Goal: Task Accomplishment & Management: Manage account settings

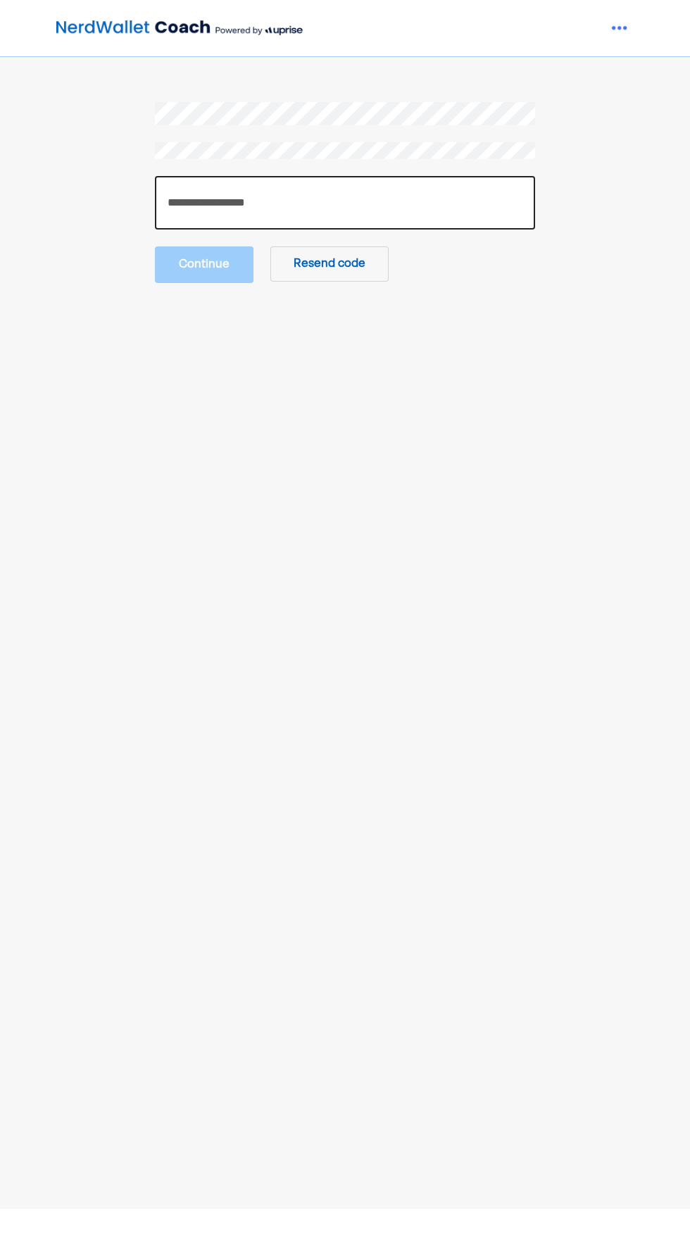
click at [348, 207] on input "number" at bounding box center [345, 203] width 380 height 54
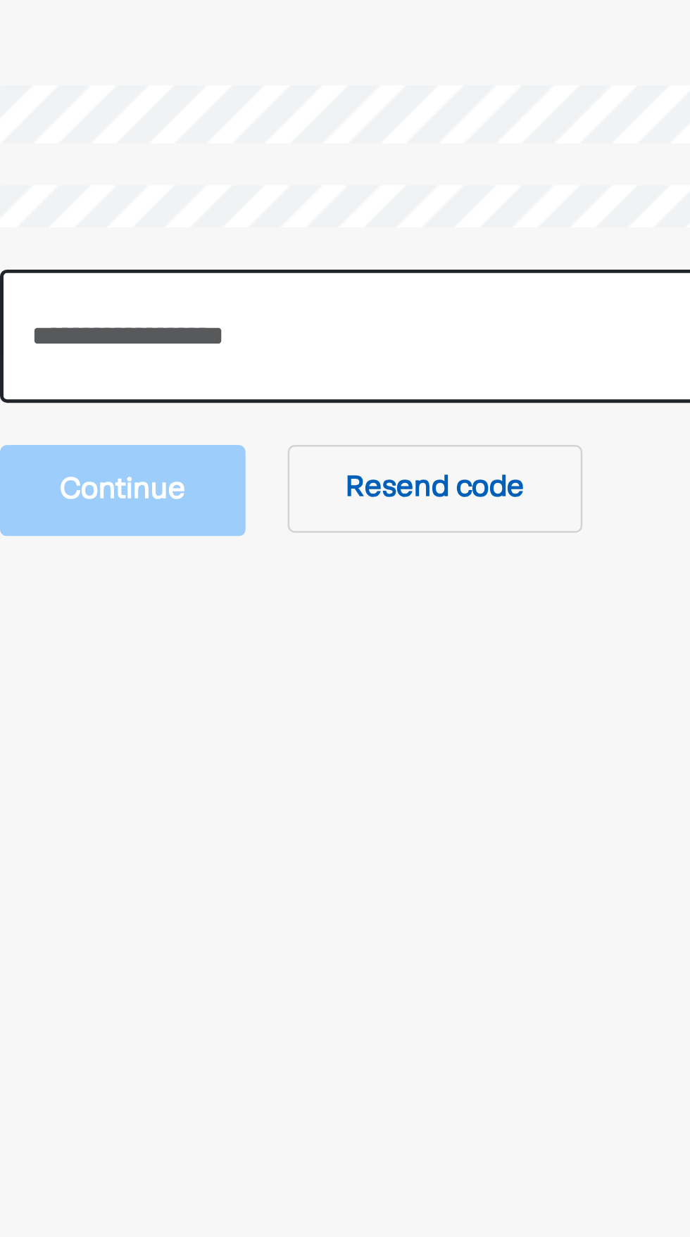
click at [320, 206] on input "number" at bounding box center [345, 203] width 380 height 54
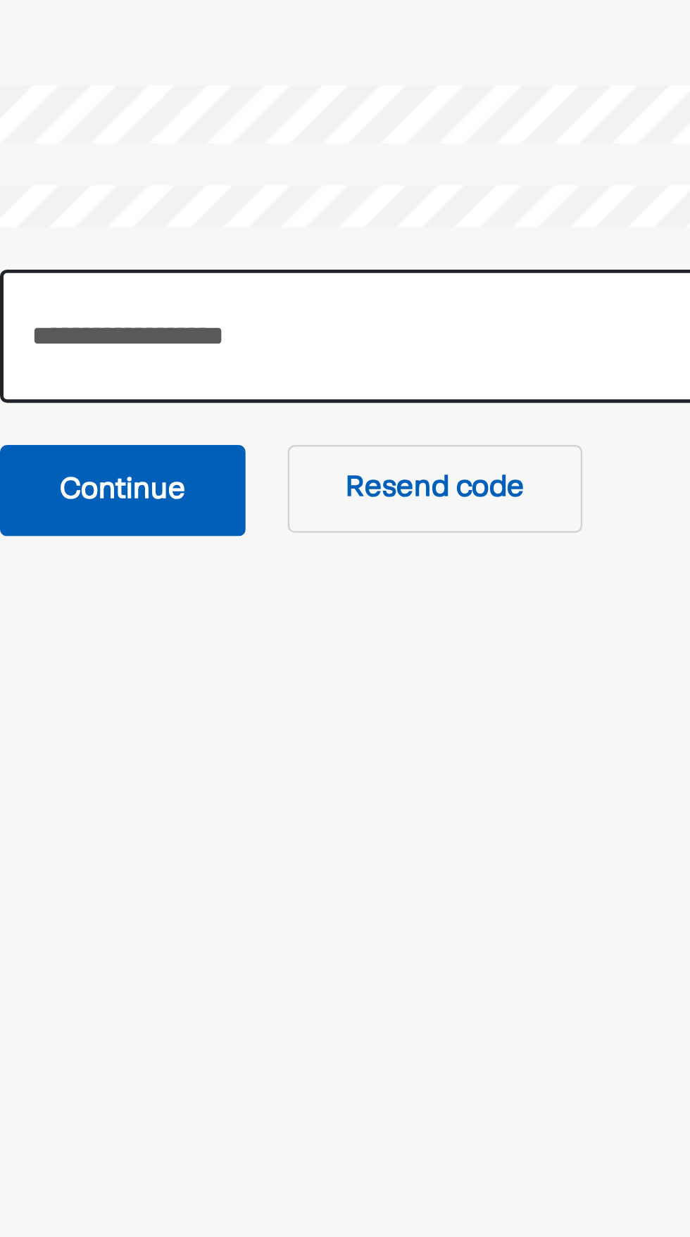
type input "******"
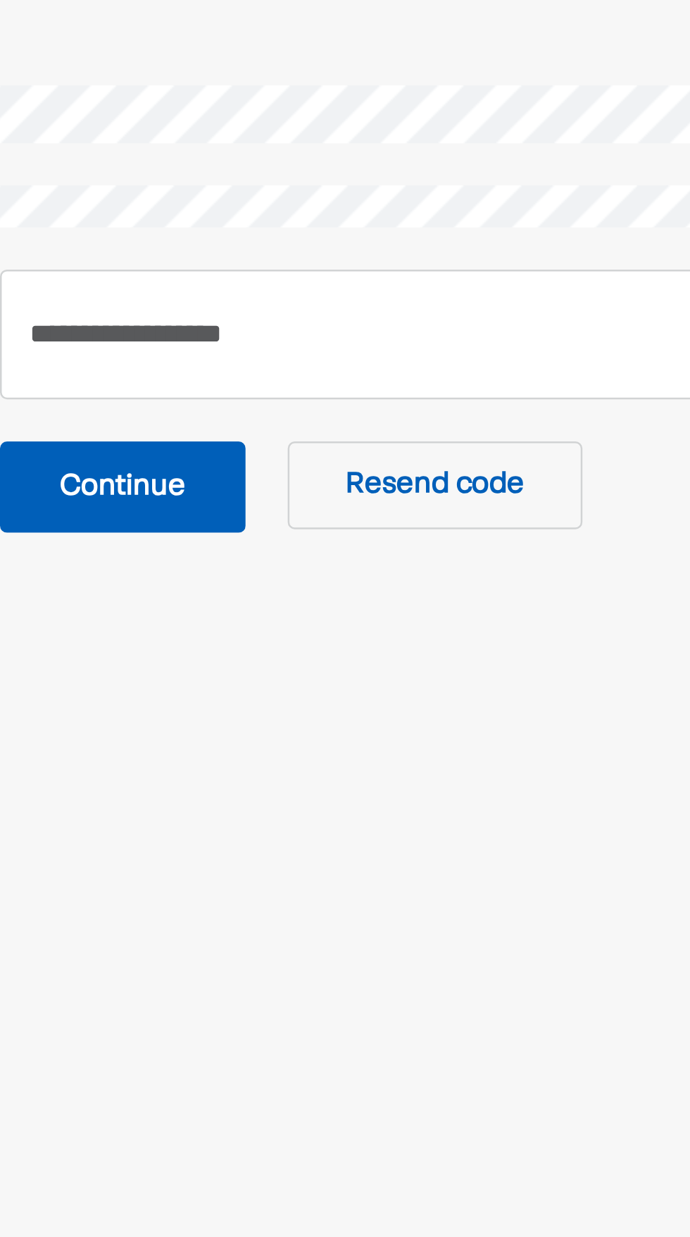
click at [199, 267] on button "Continue" at bounding box center [204, 263] width 99 height 37
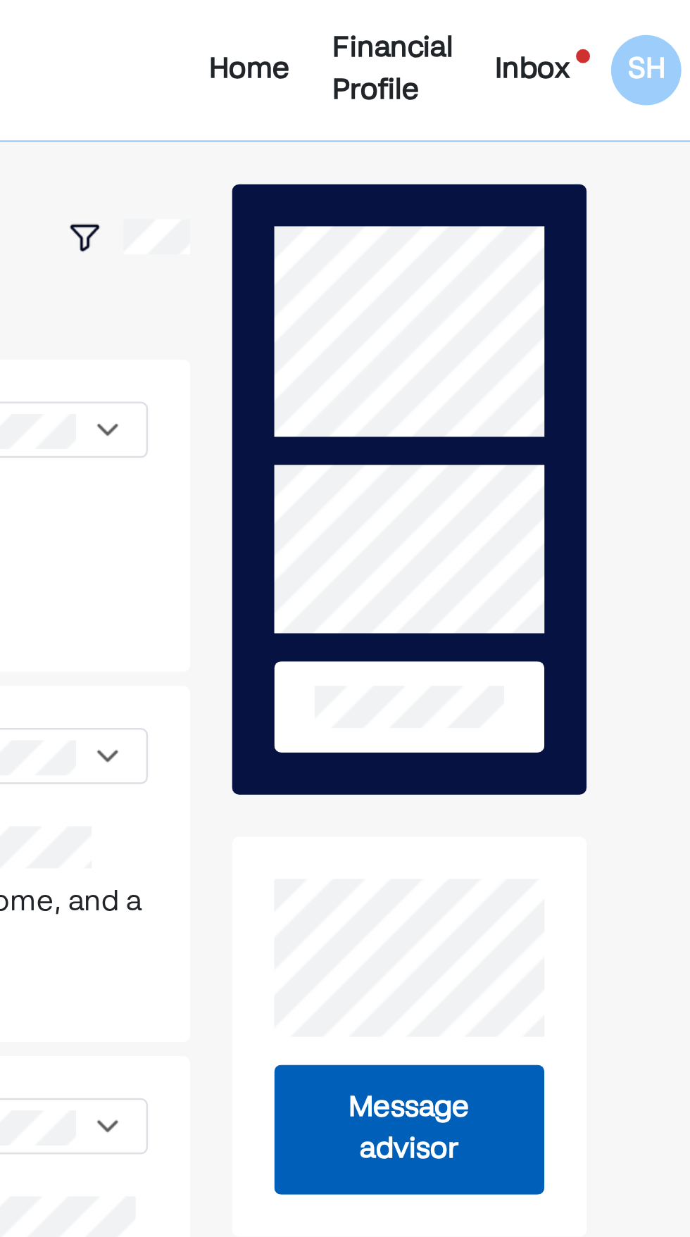
click at [568, 35] on div "Inbox" at bounding box center [566, 28] width 30 height 17
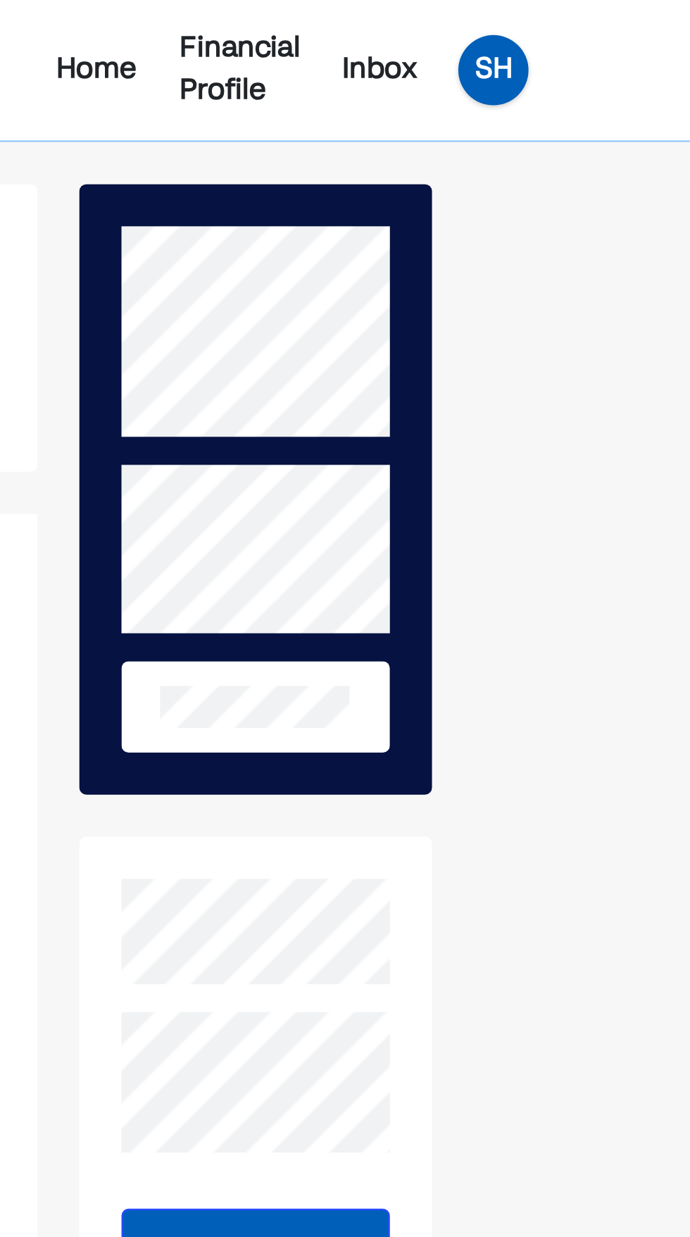
click at [618, 20] on div "SH" at bounding box center [611, 28] width 28 height 28
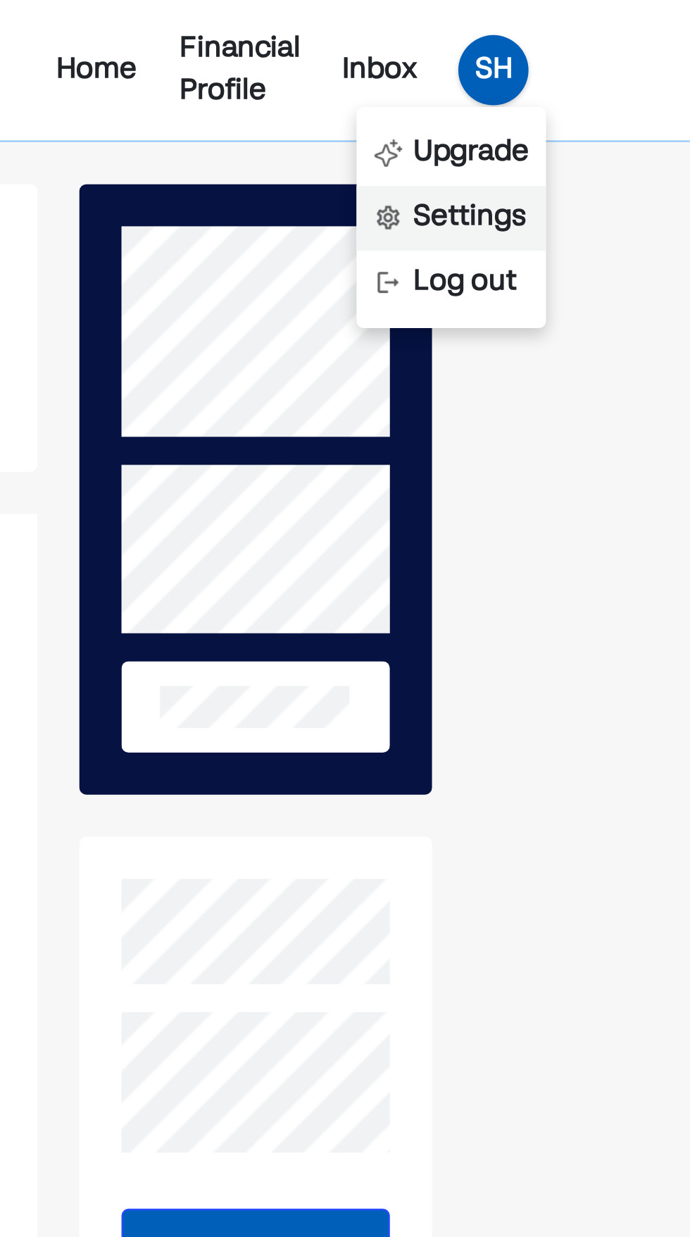
click at [607, 94] on div "Settings" at bounding box center [601, 87] width 45 height 17
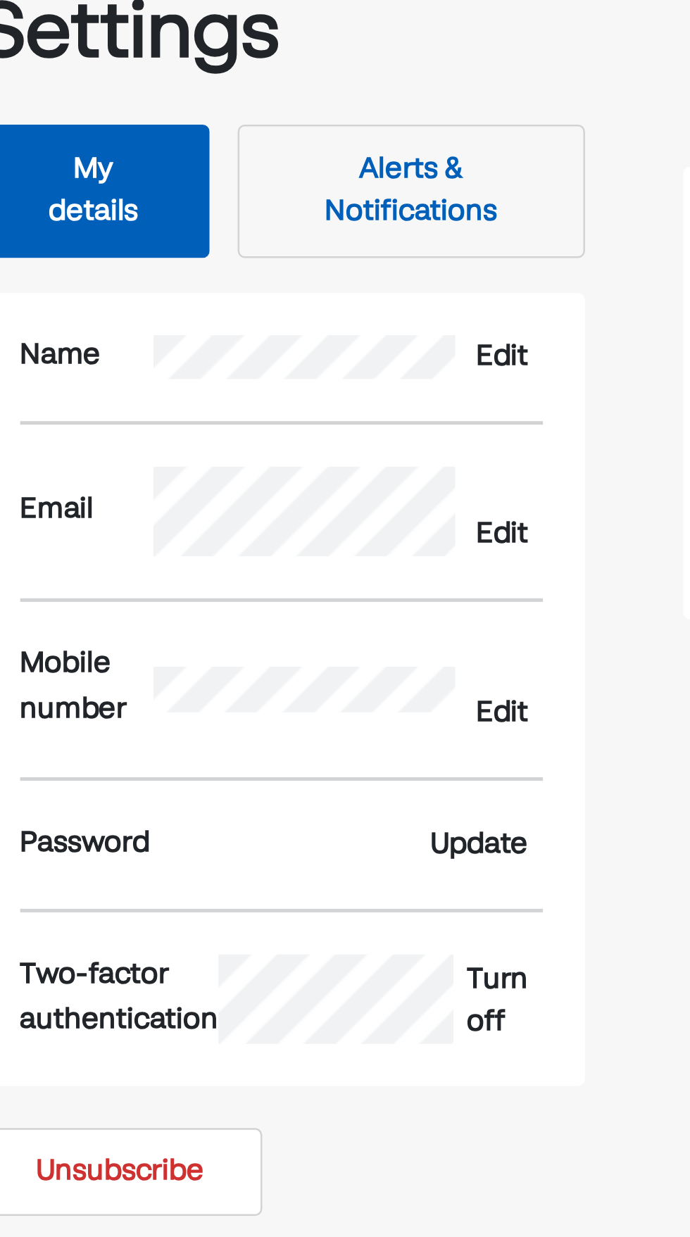
click at [326, 185] on button "Alerts & Notifications" at bounding box center [316, 189] width 139 height 54
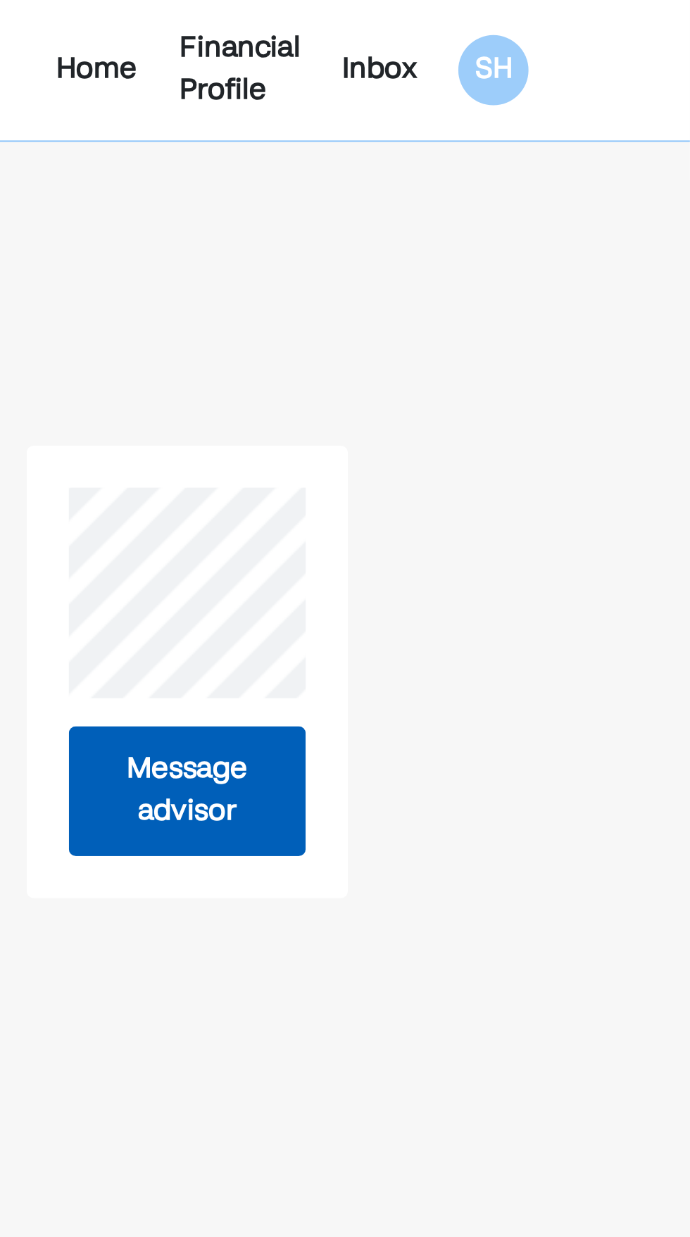
click at [506, 27] on div "Financial Profile" at bounding box center [509, 28] width 49 height 34
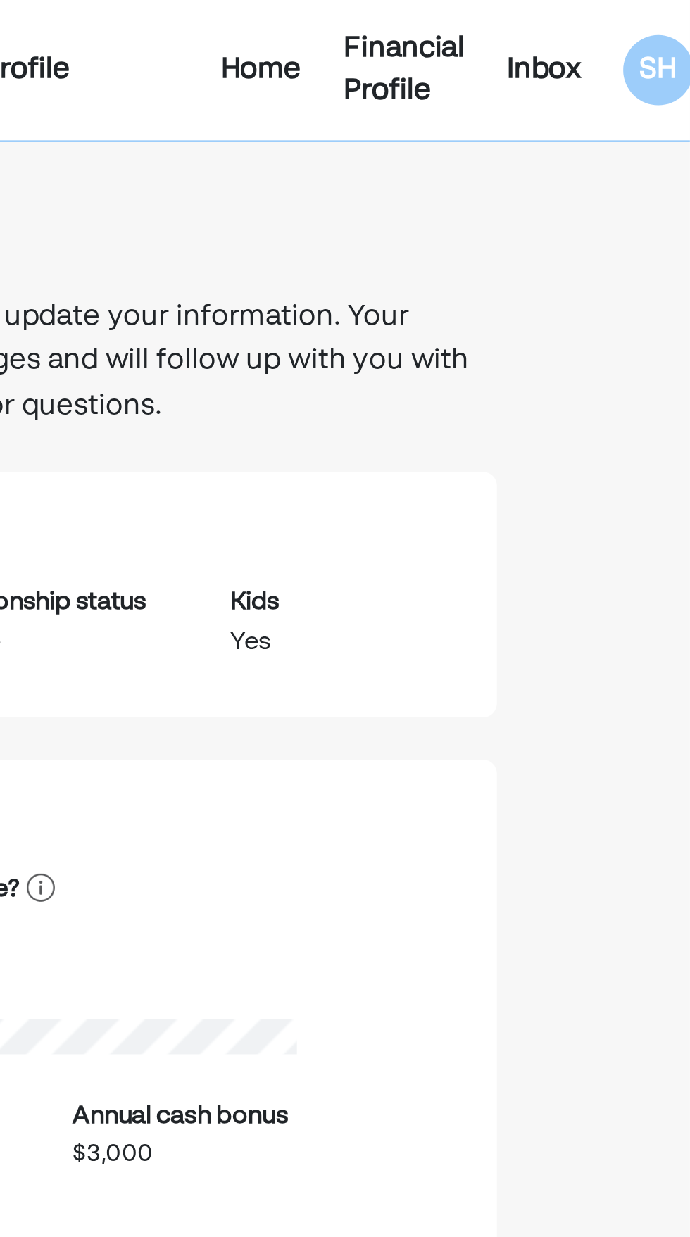
click at [628, 24] on div "Inbox" at bounding box center [632, 28] width 30 height 17
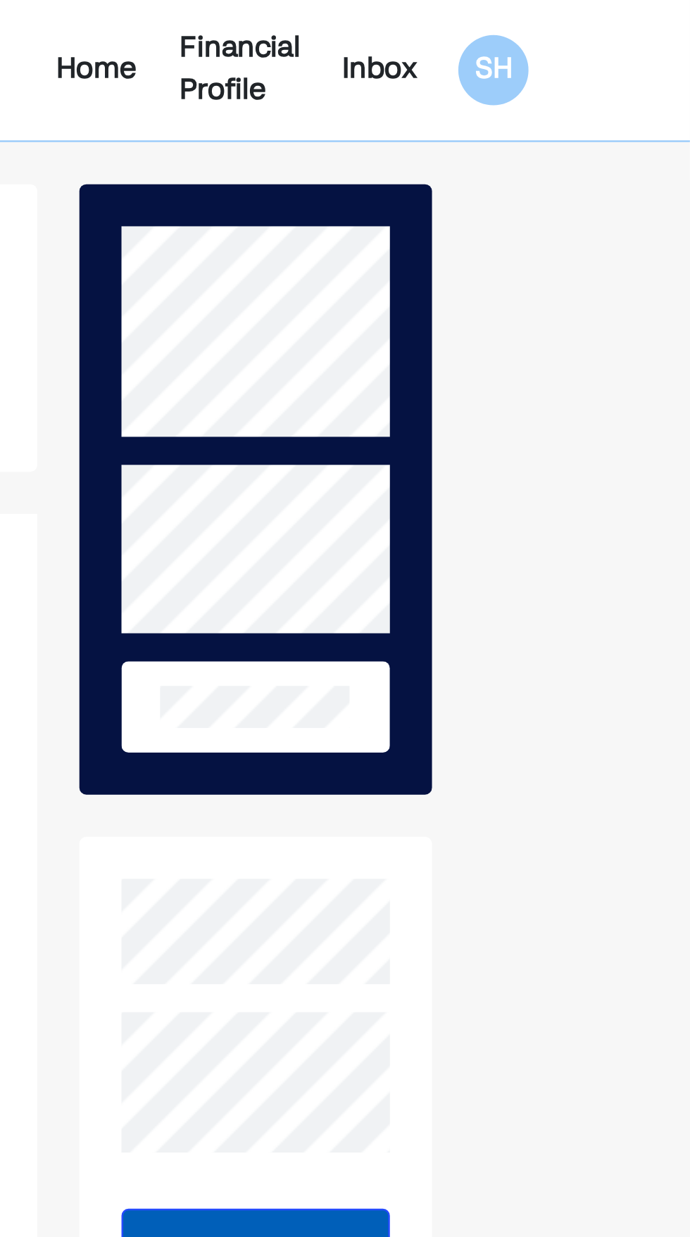
click at [663, 25] on div "Home Financial Profile Inbox SH" at bounding box center [345, 28] width 690 height 56
click at [604, 37] on div "SH" at bounding box center [611, 28] width 28 height 28
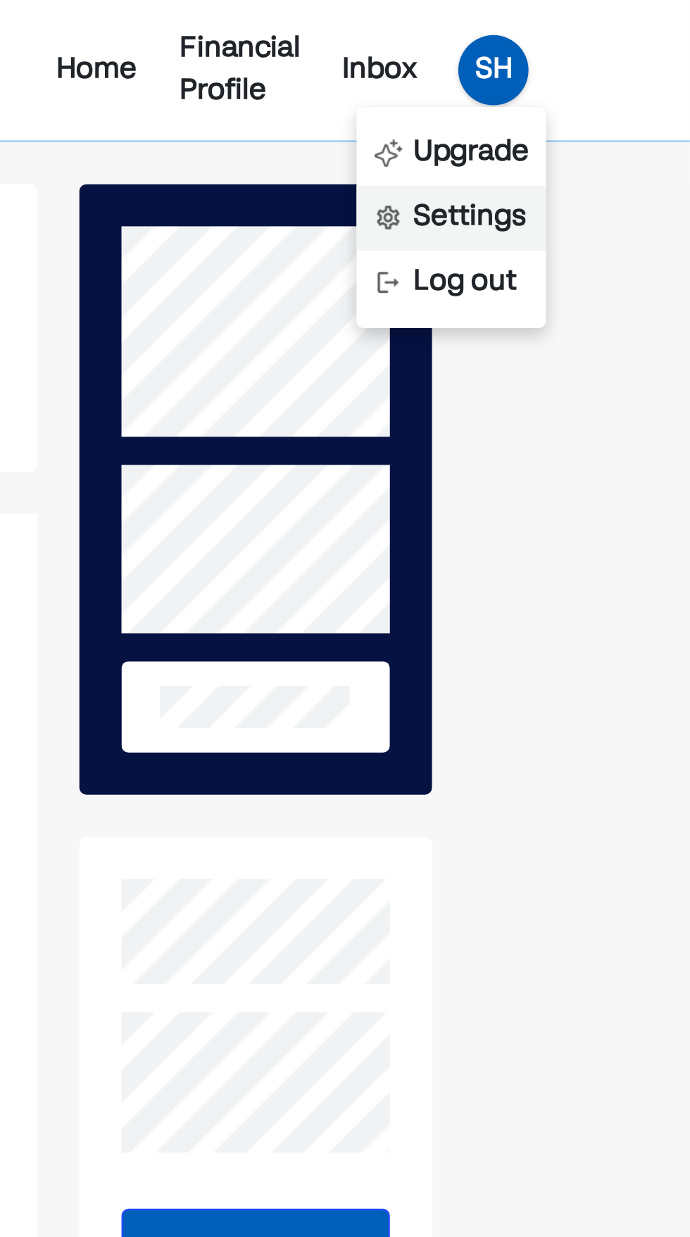
click at [606, 88] on div "Settings" at bounding box center [601, 87] width 45 height 17
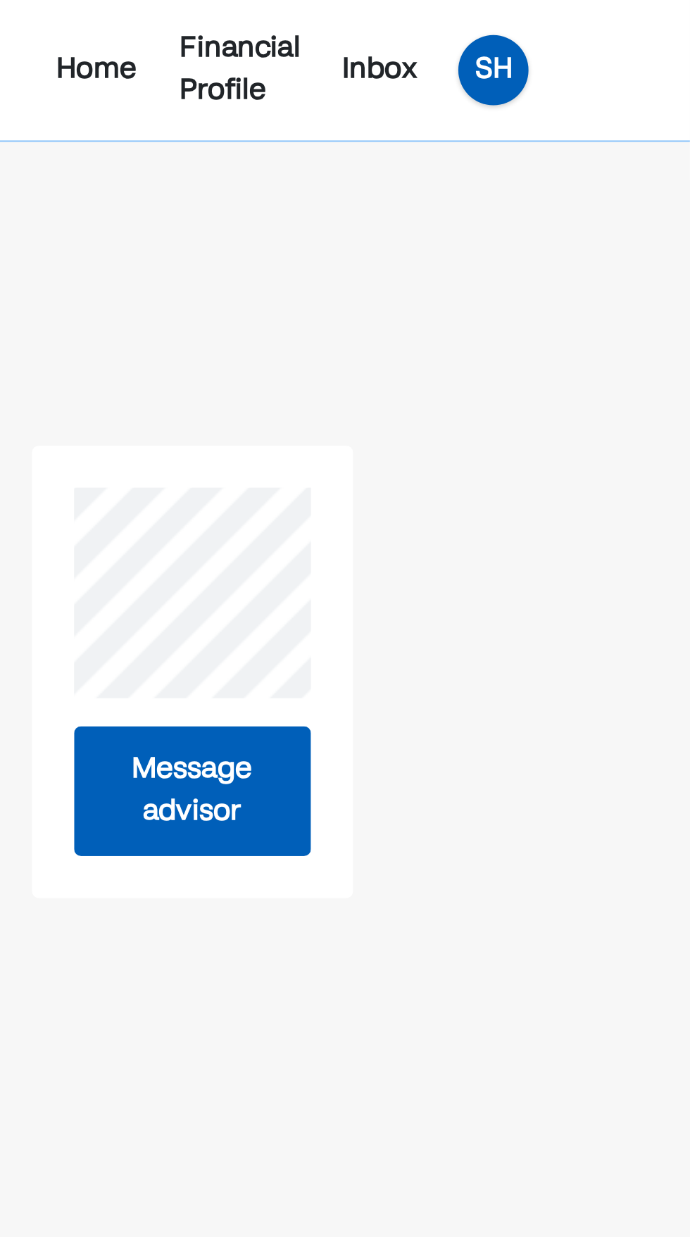
click at [606, 27] on div "SH" at bounding box center [611, 28] width 28 height 28
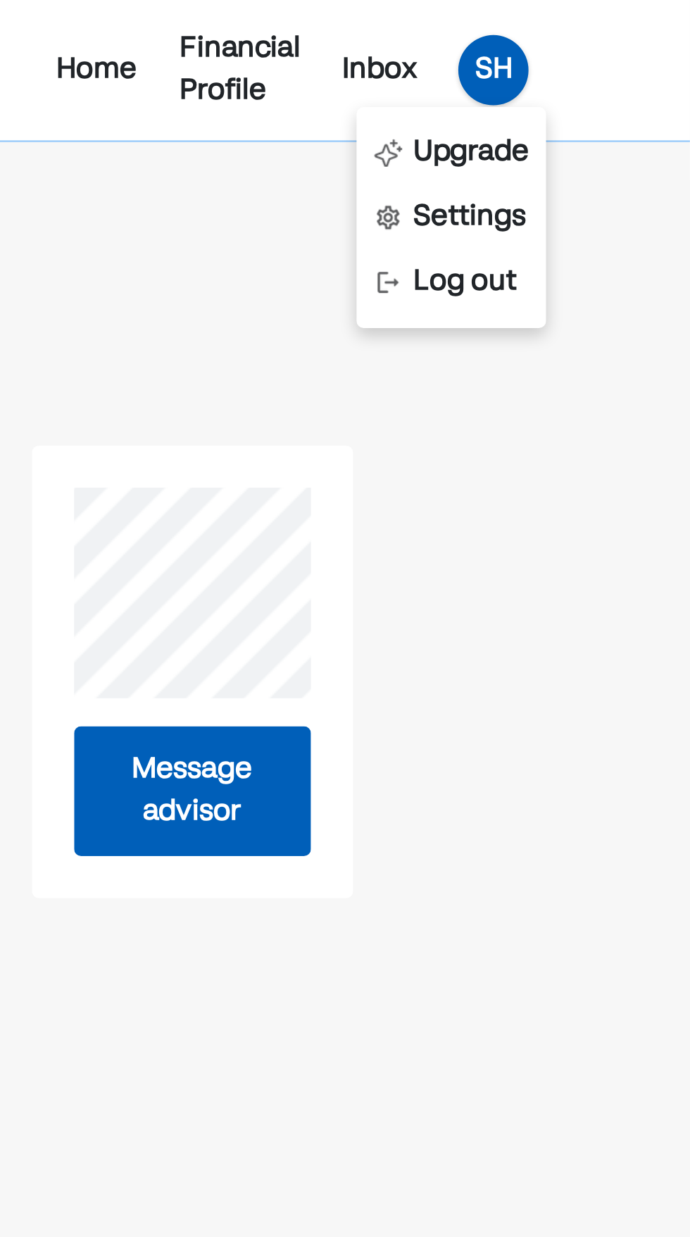
click at [509, 32] on div "Financial Profile" at bounding box center [509, 28] width 49 height 34
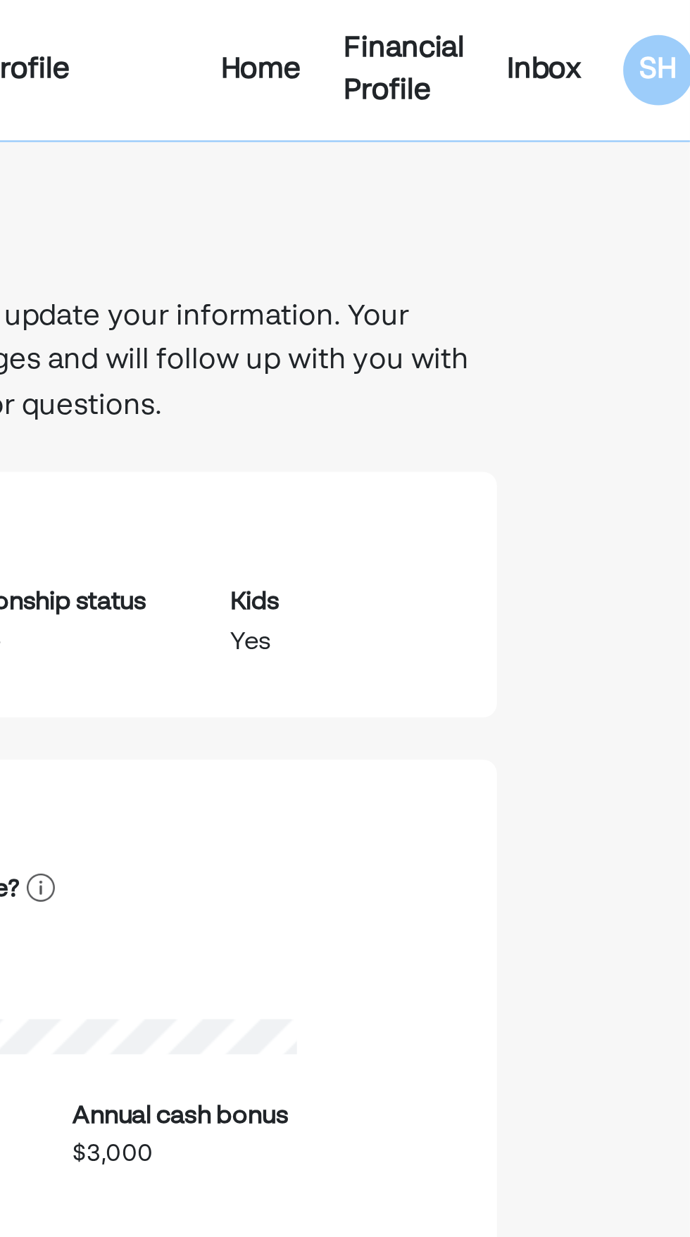
click at [630, 25] on div "Inbox" at bounding box center [632, 28] width 30 height 17
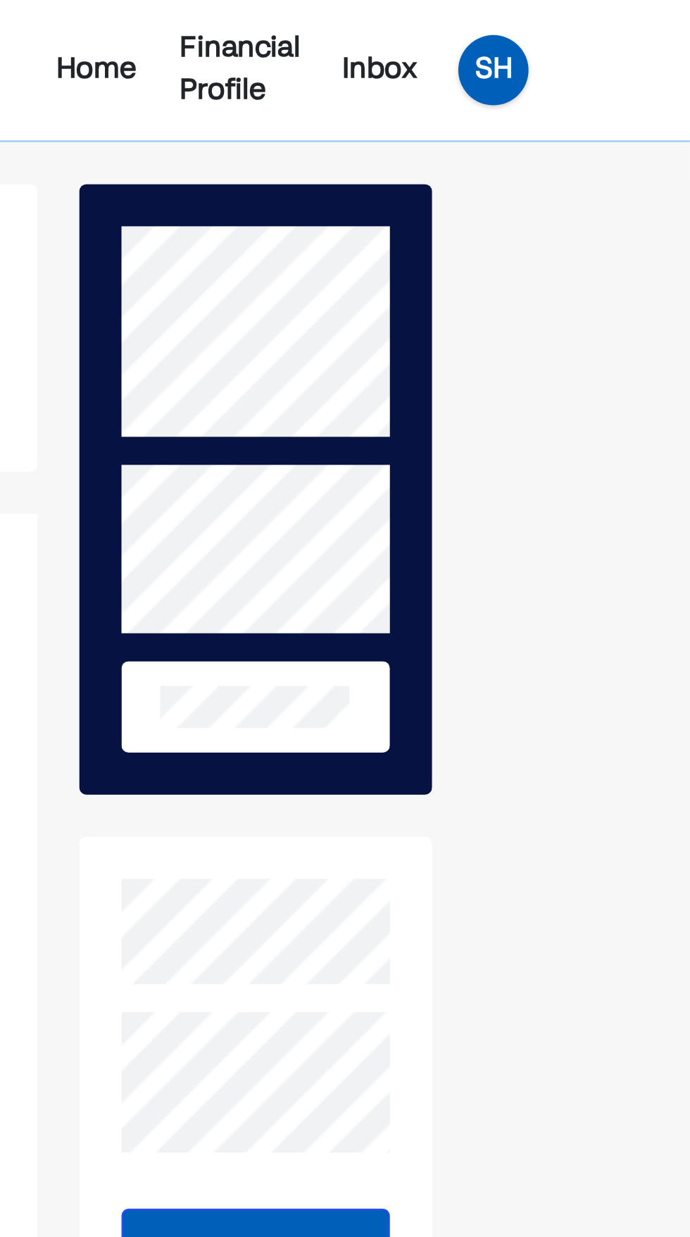
click at [608, 26] on div "SH" at bounding box center [611, 28] width 28 height 28
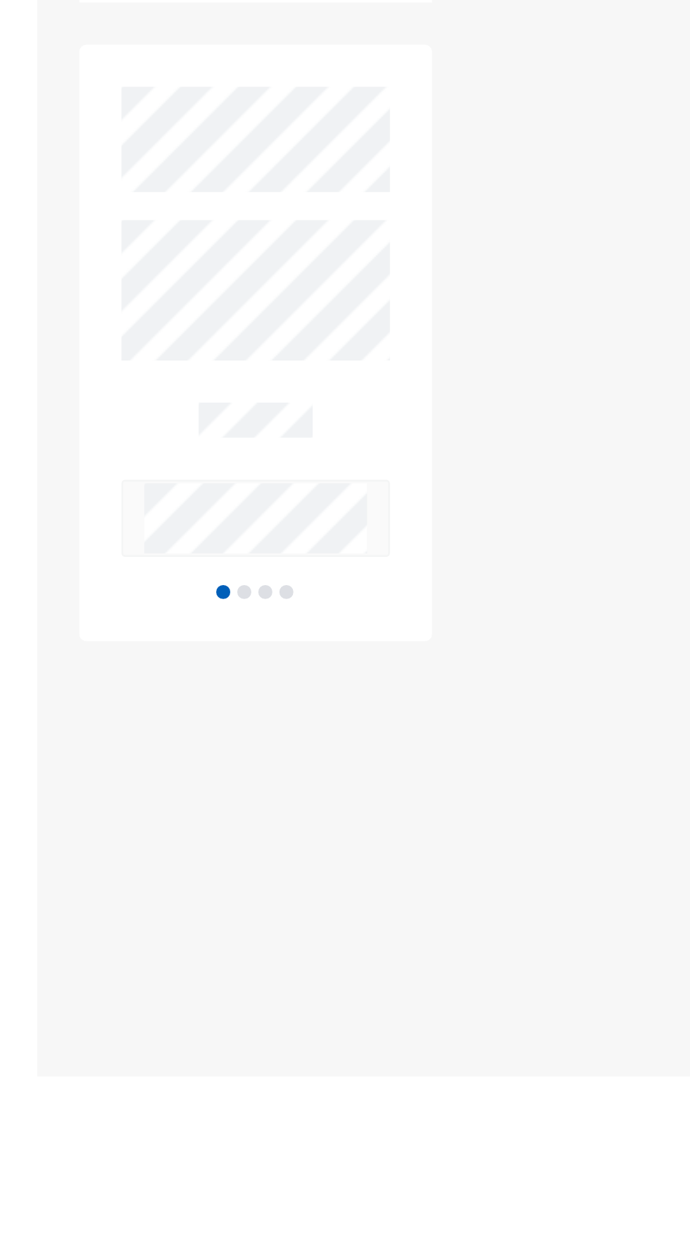
scroll to position [2047, 0]
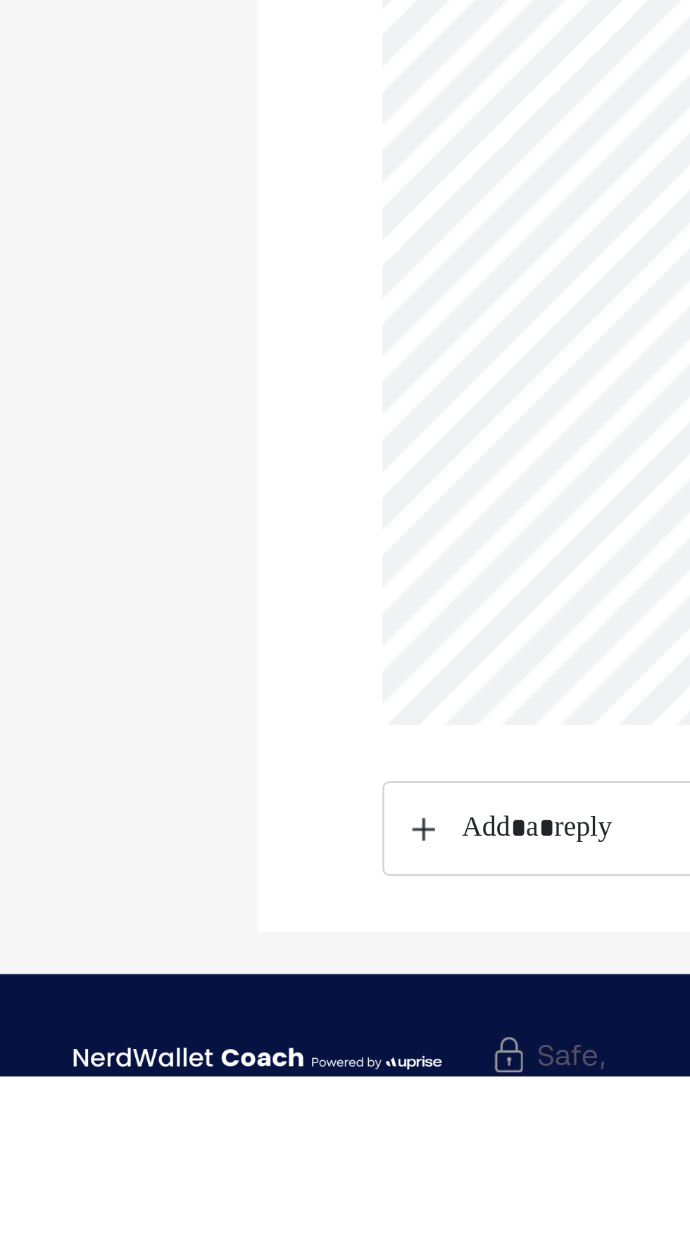
click at [142, 1237] on img at bounding box center [104, 1231] width 148 height 18
